Goal: Information Seeking & Learning: Learn about a topic

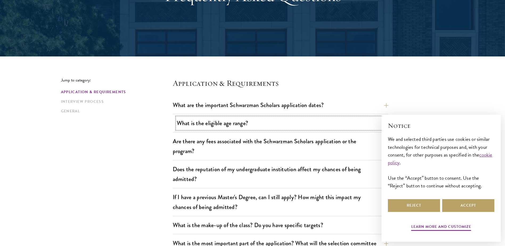
click at [280, 126] on button "What is the eligible age range?" at bounding box center [284, 123] width 215 height 12
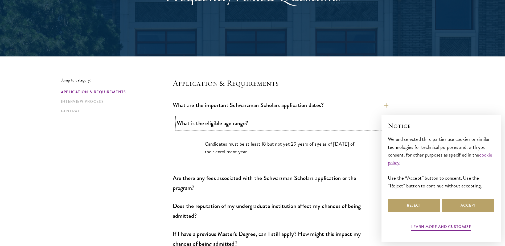
click at [280, 126] on button "What is the eligible age range?" at bounding box center [284, 123] width 215 height 12
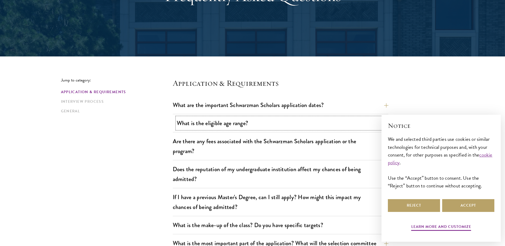
click at [281, 123] on button "What is the eligible age range?" at bounding box center [284, 123] width 215 height 12
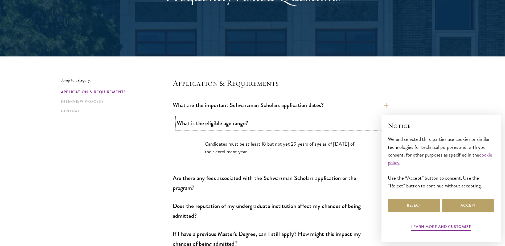
click at [281, 123] on button "What is the eligible age range?" at bounding box center [284, 123] width 215 height 12
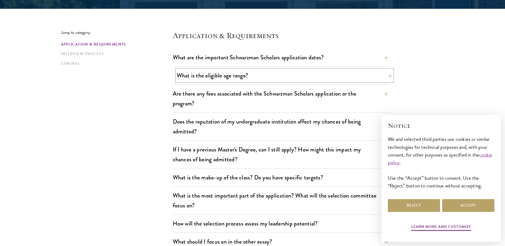
scroll to position [133, 0]
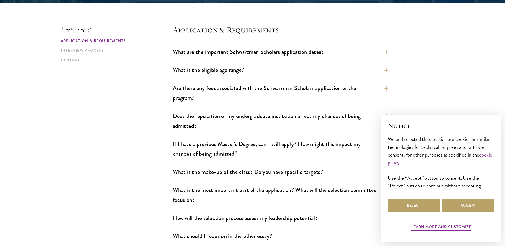
click at [288, 73] on button "What is the eligible age range?" at bounding box center [284, 70] width 215 height 12
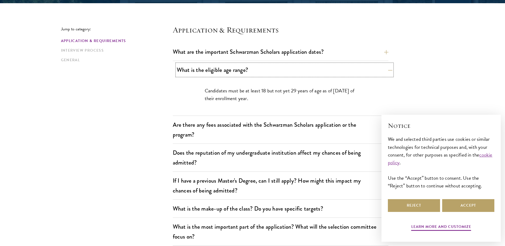
click at [288, 72] on button "What is the eligible age range?" at bounding box center [284, 70] width 215 height 12
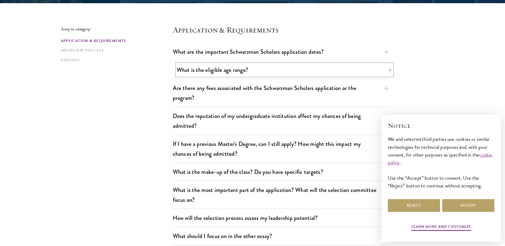
click at [291, 73] on button "What is the eligible age range?" at bounding box center [284, 70] width 215 height 12
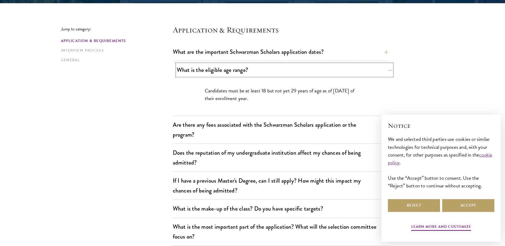
click at [291, 73] on button "What is the eligible age range?" at bounding box center [284, 70] width 215 height 12
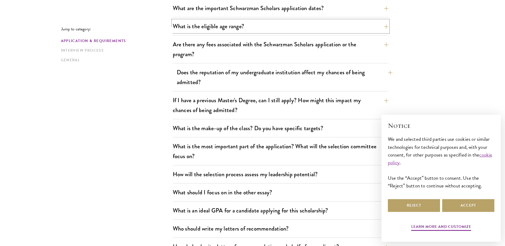
scroll to position [186, 0]
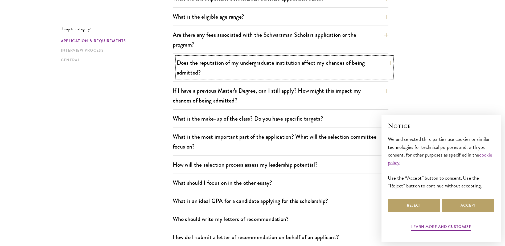
click at [292, 76] on button "Does the reputation of my undergraduate institution affect my chances of being …" at bounding box center [284, 68] width 215 height 22
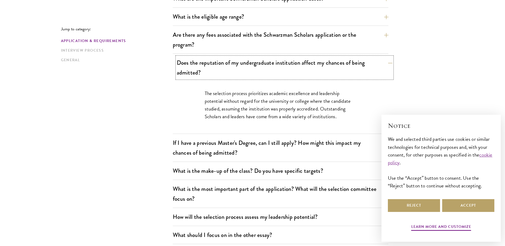
click at [292, 75] on button "Does the reputation of my undergraduate institution affect my chances of being …" at bounding box center [284, 68] width 215 height 22
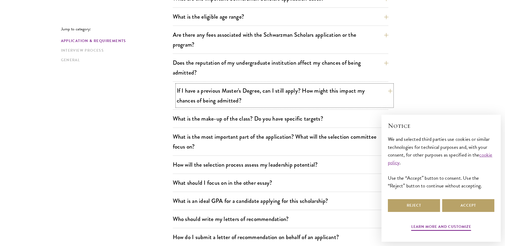
click at [292, 100] on button "If I have a previous Master's Degree, can I still apply? How might this impact …" at bounding box center [284, 96] width 215 height 22
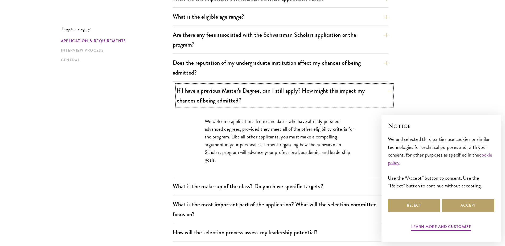
click at [292, 100] on button "If I have a previous Master's Degree, can I still apply? How might this impact …" at bounding box center [284, 96] width 215 height 22
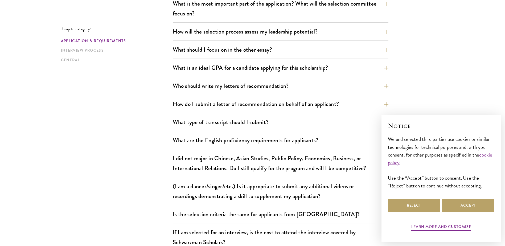
scroll to position [346, 0]
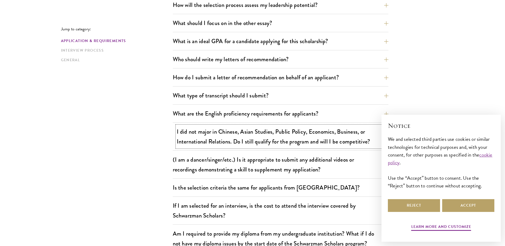
click at [296, 132] on button "I did not major in Chinese, Asian Studies, Public Policy, Economics, Business, …" at bounding box center [284, 137] width 215 height 22
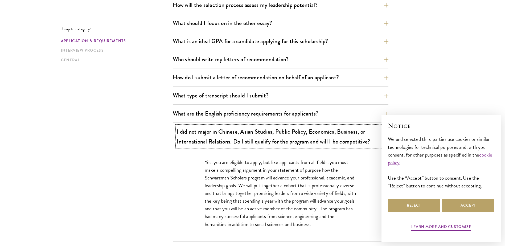
click at [296, 132] on button "I did not major in Chinese, Asian Studies, Public Policy, Economics, Business, …" at bounding box center [284, 137] width 215 height 22
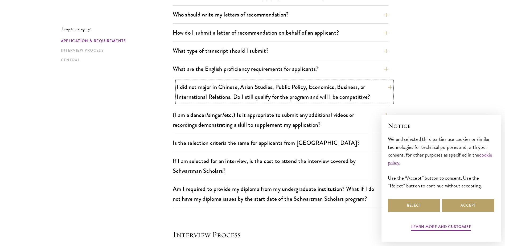
scroll to position [399, 0]
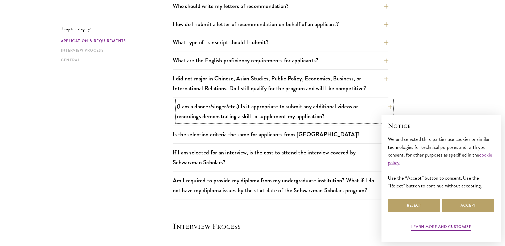
click at [304, 119] on button "(I am a dancer/singer/etc.) Is it appropriate to submit any additional videos o…" at bounding box center [284, 111] width 215 height 22
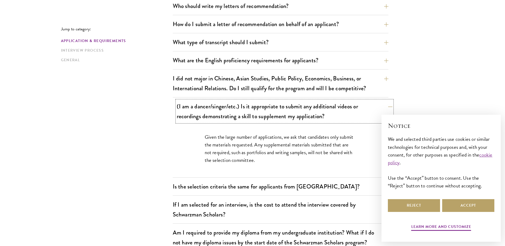
click at [304, 119] on button "(I am a dancer/singer/etc.) Is it appropriate to submit any additional videos o…" at bounding box center [284, 111] width 215 height 22
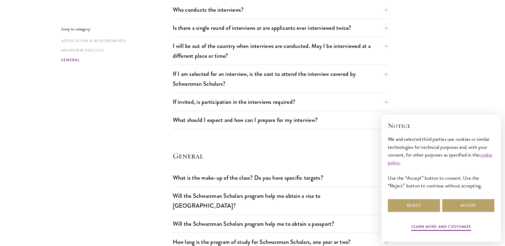
scroll to position [718, 0]
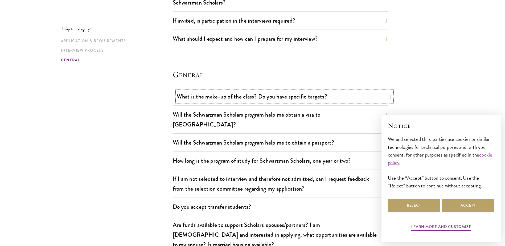
click at [306, 95] on button "What is the make-up of the class? Do you have specific targets?" at bounding box center [284, 96] width 215 height 12
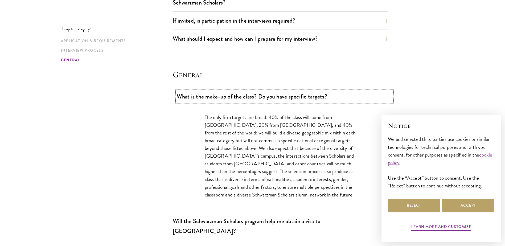
click at [306, 95] on button "What is the make-up of the class? Do you have specific targets?" at bounding box center [284, 96] width 215 height 12
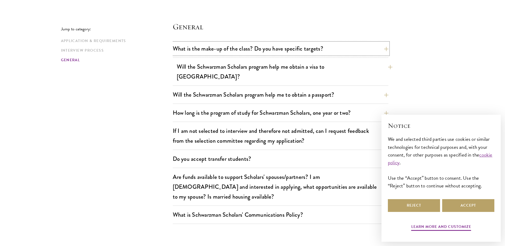
scroll to position [771, 0]
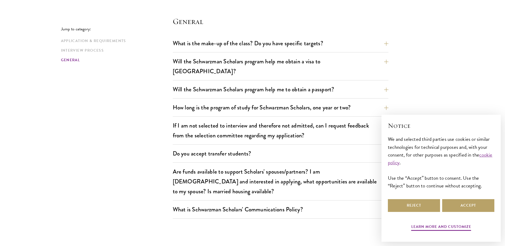
click at [312, 104] on div "How long is the program of study for Schwarzman Scholars, one year or two? The …" at bounding box center [280, 108] width 215 height 15
drag, startPoint x: 312, startPoint y: 104, endPoint x: 274, endPoint y: 95, distance: 38.8
click at [274, 101] on button "How long is the program of study for Schwarzman Scholars, one year or two?" at bounding box center [284, 107] width 215 height 12
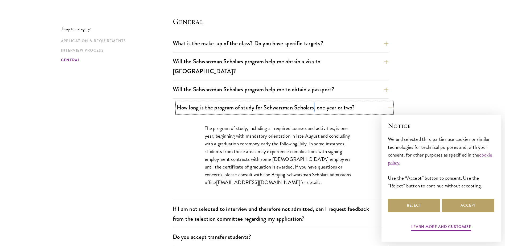
click at [275, 101] on button "How long is the program of study for Schwarzman Scholars, one year or two?" at bounding box center [284, 107] width 215 height 12
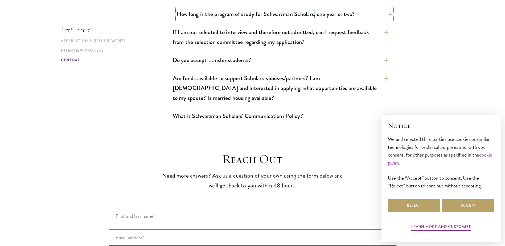
scroll to position [878, 0]
